Goal: Register for event/course

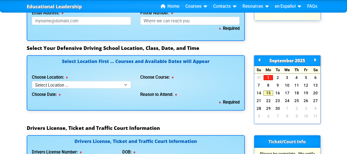
scroll to position [458, 0]
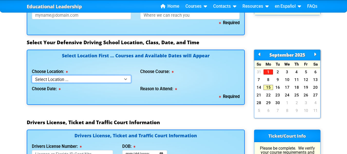
click at [106, 77] on select "Select Location ... Tampa Orlando Kissimmee [GEOGRAPHIC_DATA] - en español [GEO…" at bounding box center [81, 78] width 99 height 7
select select "3"
click at [32, 75] on select "Select Location ... Tampa Orlando Kissimmee [GEOGRAPHIC_DATA] - en español [GEO…" at bounding box center [81, 78] width 99 height 7
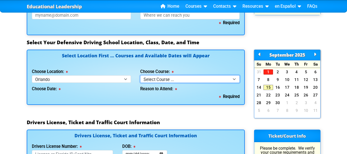
click at [154, 80] on select "Select Course ... 4 Hour Under 25 Class (STOP or Youthful Offender) 8 Hour Aggr…" at bounding box center [189, 78] width 99 height 7
select select "2"
click at [140, 75] on select "Select Course ... 4 Hour Under 25 Class (STOP or Youthful Offender) 8 Hour Aggr…" at bounding box center [189, 78] width 99 height 7
select select
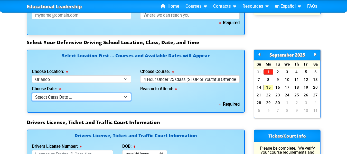
click at [89, 93] on select "Select Class Date ... [DATE] -- (Registration Closed - Class Full)" at bounding box center [81, 96] width 99 height 7
click at [159, 112] on div "Select Location First ... Courses and Available Dates will Appear Choose Locati…" at bounding box center [136, 81] width 218 height 63
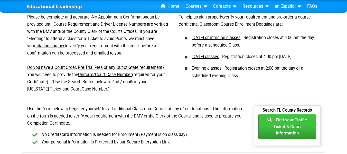
scroll to position [219, 0]
